Goal: Information Seeking & Learning: Understand process/instructions

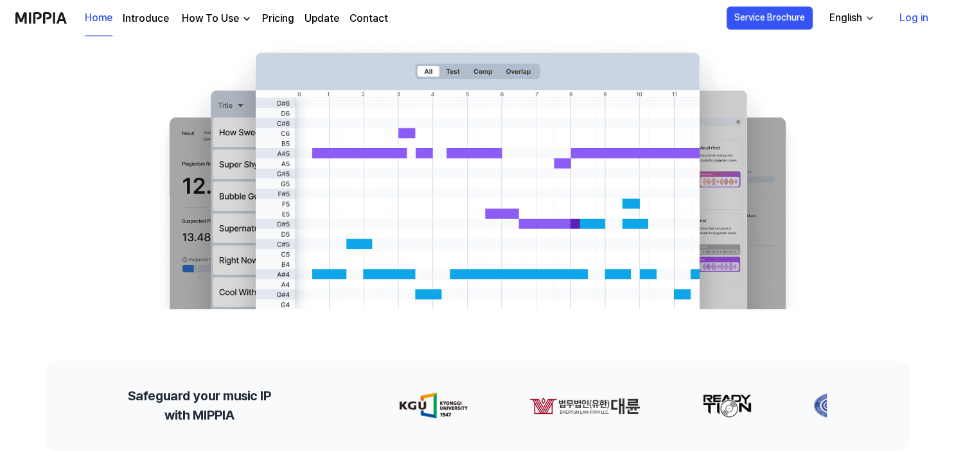
scroll to position [149, 0]
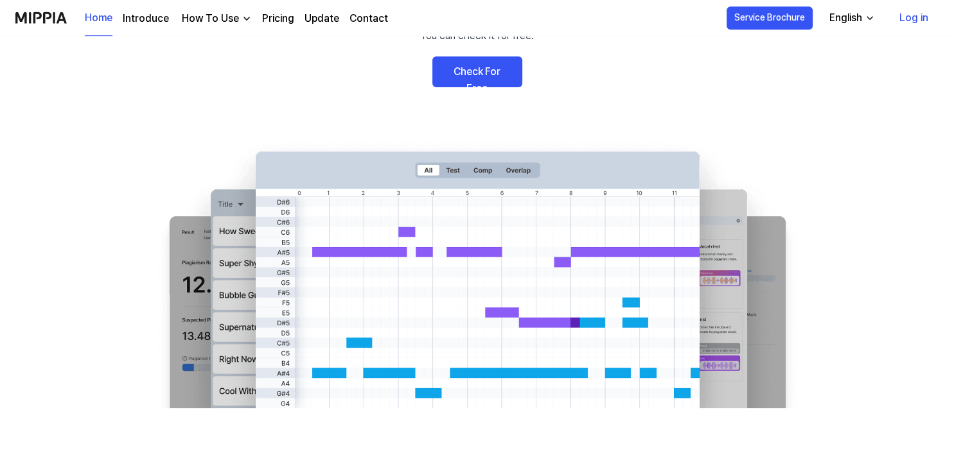
click at [471, 65] on link "Check For Free" at bounding box center [477, 72] width 90 height 31
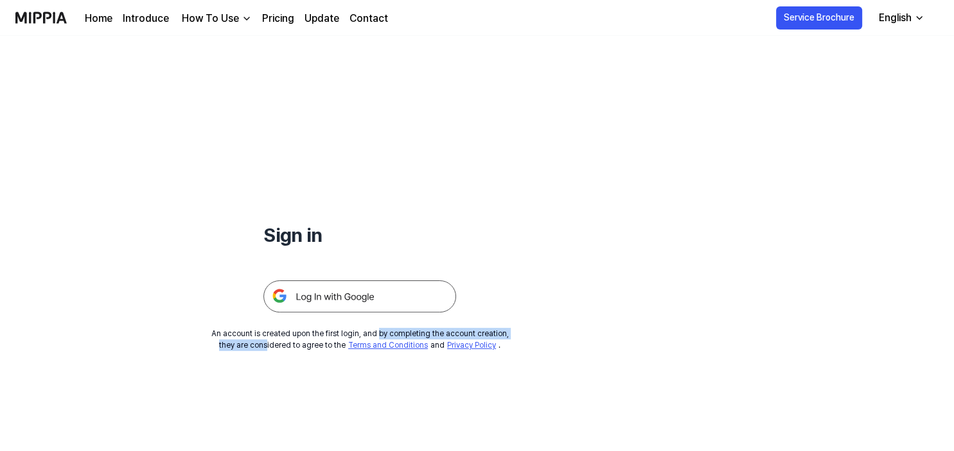
drag, startPoint x: 272, startPoint y: 342, endPoint x: 379, endPoint y: 333, distance: 107.6
click at [379, 333] on div "An account is created upon the first login, and by completing the account creat…" at bounding box center [359, 339] width 297 height 23
click at [294, 296] on img at bounding box center [359, 297] width 193 height 32
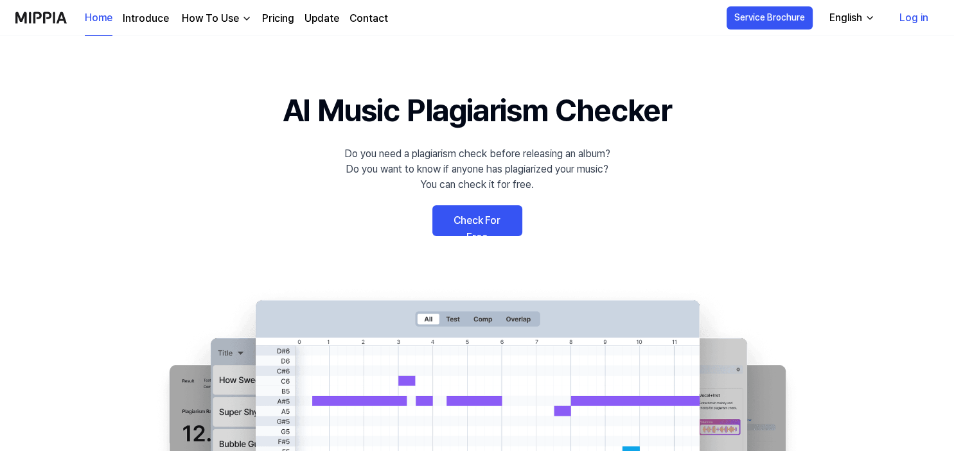
click at [211, 21] on div "How To Use" at bounding box center [210, 18] width 62 height 15
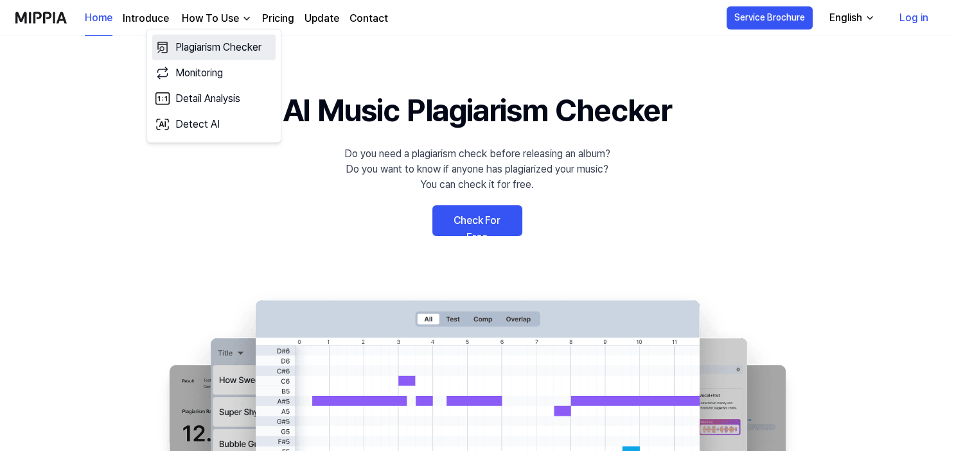
click at [208, 52] on link "Plagiarism Checker" at bounding box center [213, 48] width 123 height 26
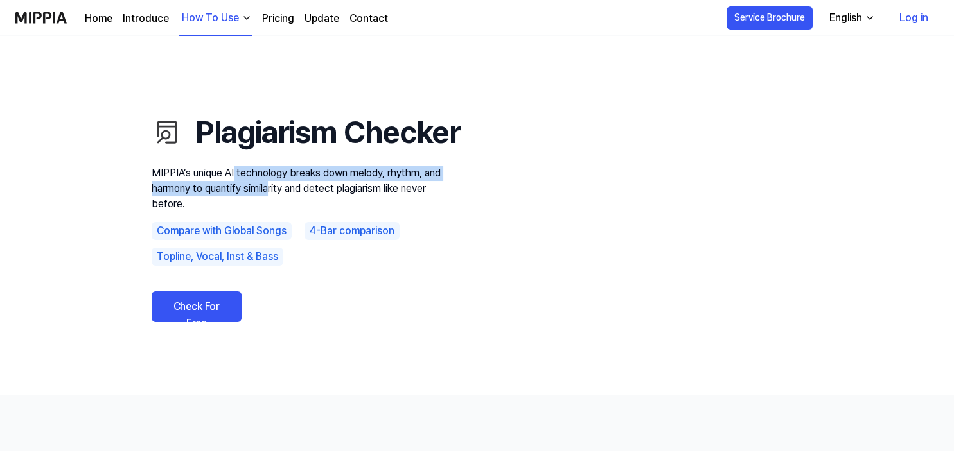
drag, startPoint x: 236, startPoint y: 194, endPoint x: 279, endPoint y: 211, distance: 46.1
click at [279, 211] on p "MIPPIA’s unique AI technology breaks down melody, rhythm, and harmony to quanti…" at bounding box center [306, 189] width 308 height 46
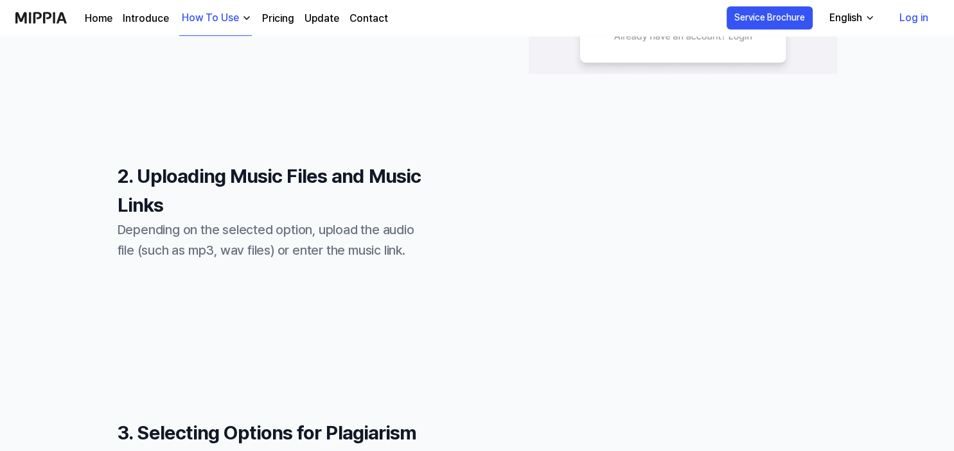
scroll to position [543, 0]
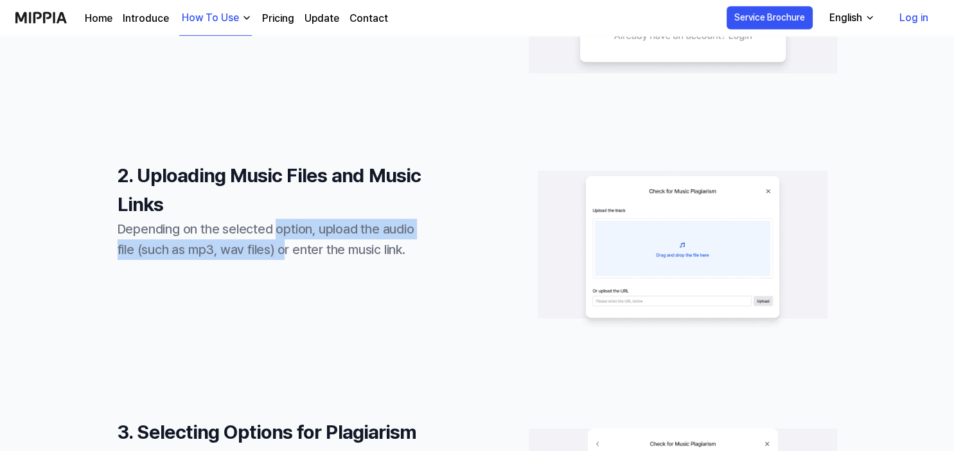
drag, startPoint x: 273, startPoint y: 235, endPoint x: 286, endPoint y: 247, distance: 17.8
click at [286, 247] on div "Depending on the selected option, upload the audio file (such as mp3, wav files…" at bounding box center [272, 239] width 308 height 41
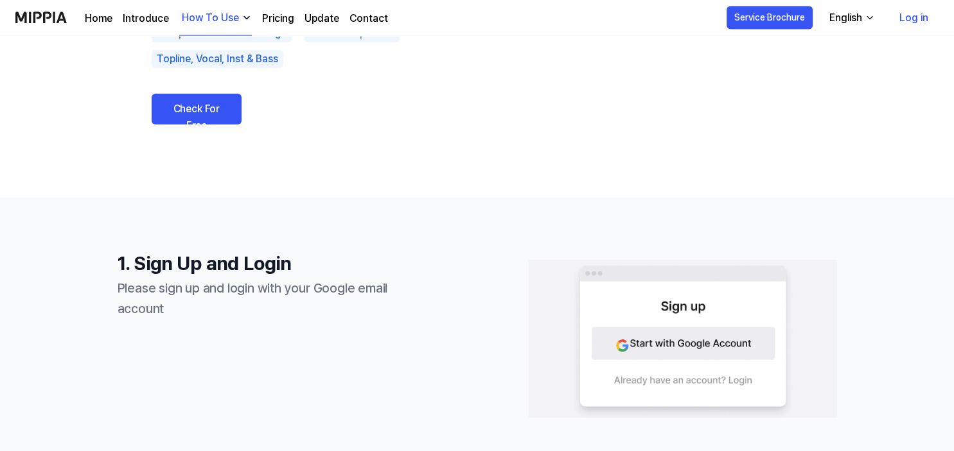
scroll to position [189, 0]
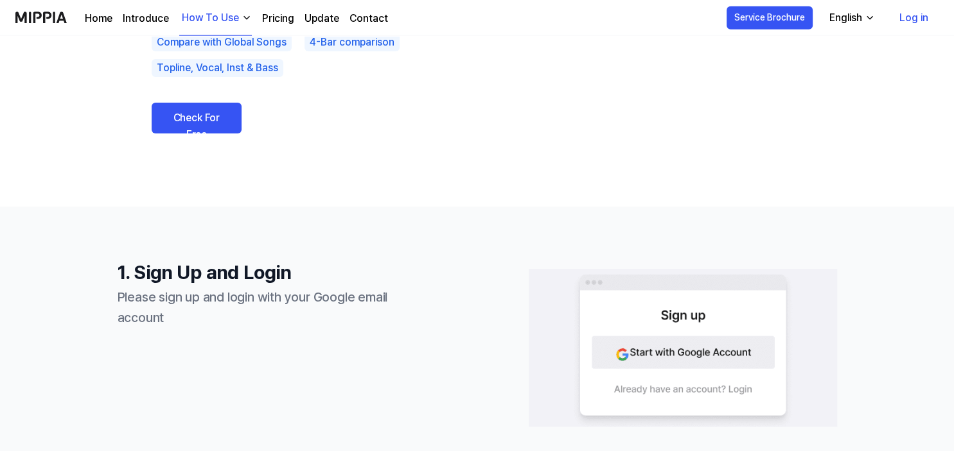
click at [917, 21] on link "Log in" at bounding box center [913, 18] width 49 height 36
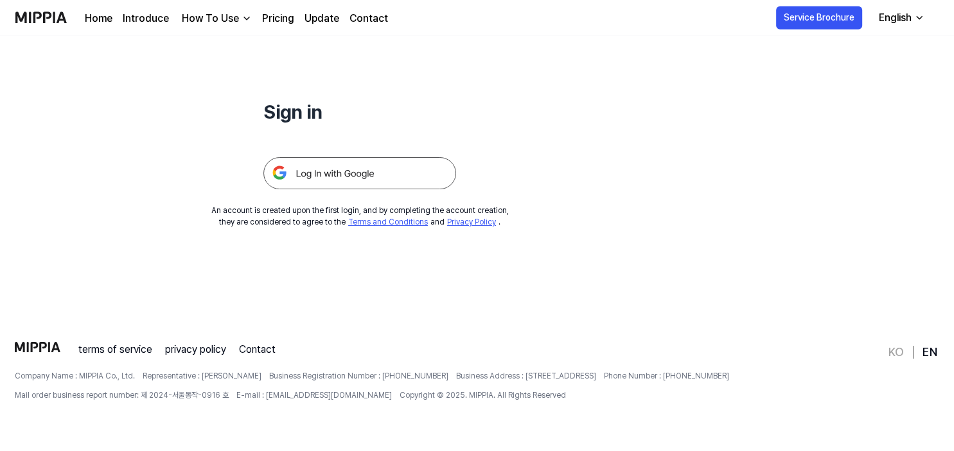
scroll to position [0, 0]
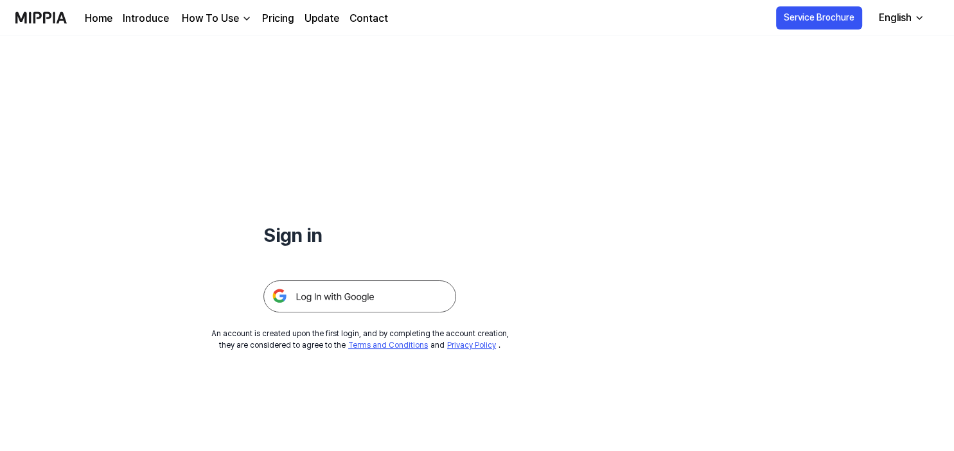
click at [279, 20] on link "Pricing" at bounding box center [278, 18] width 32 height 15
